Goal: Find specific page/section: Find specific page/section

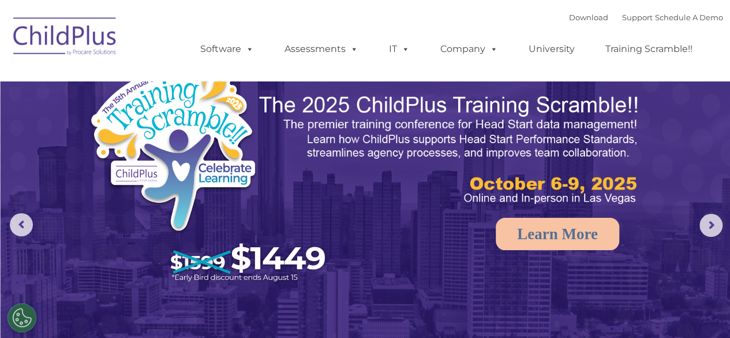
select select "MEDIUM"
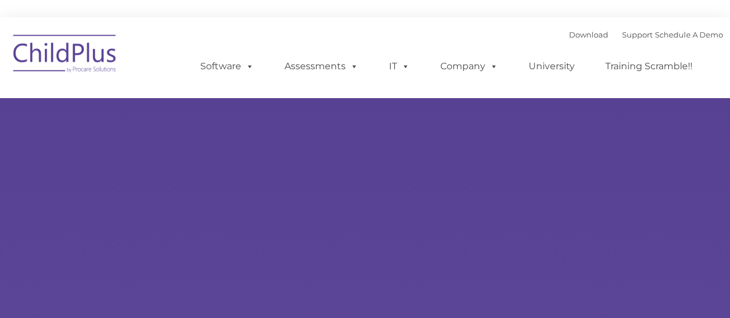
type input ""
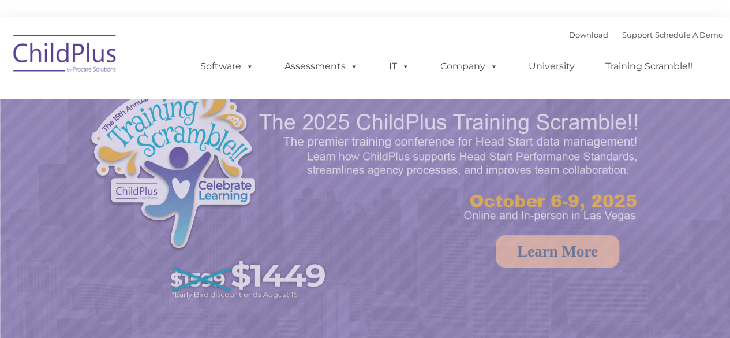
select select "MEDIUM"
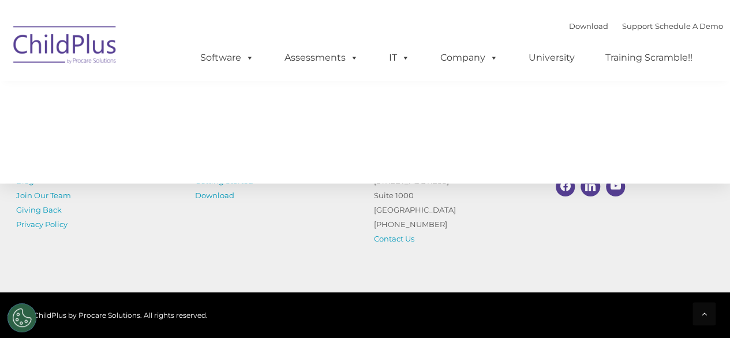
scroll to position [1406, 0]
